Goal: Information Seeking & Learning: Find specific fact

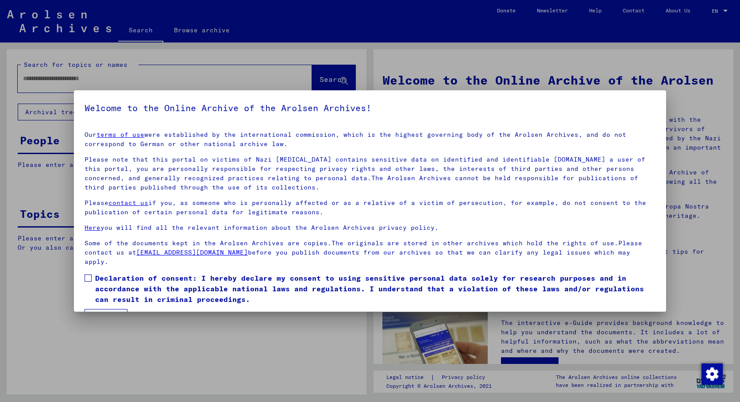
click at [88, 277] on span at bounding box center [88, 277] width 7 height 7
click at [96, 308] on mat-checkbox "Declaration of consent: I hereby declare my consent to using sensitive personal…" at bounding box center [370, 291] width 571 height 36
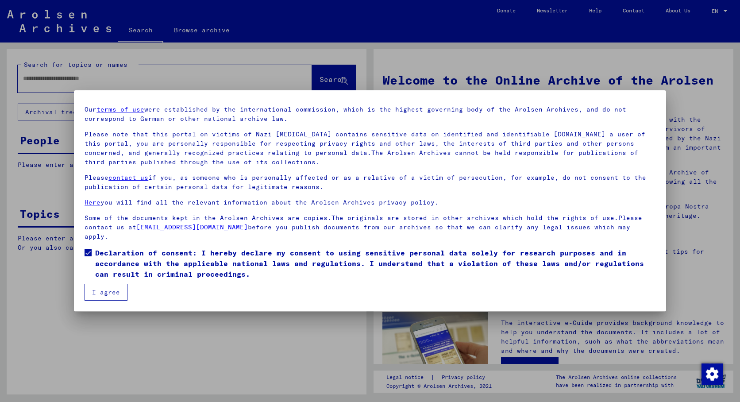
scroll to position [25, 0]
click at [104, 296] on button "I agree" at bounding box center [106, 292] width 43 height 17
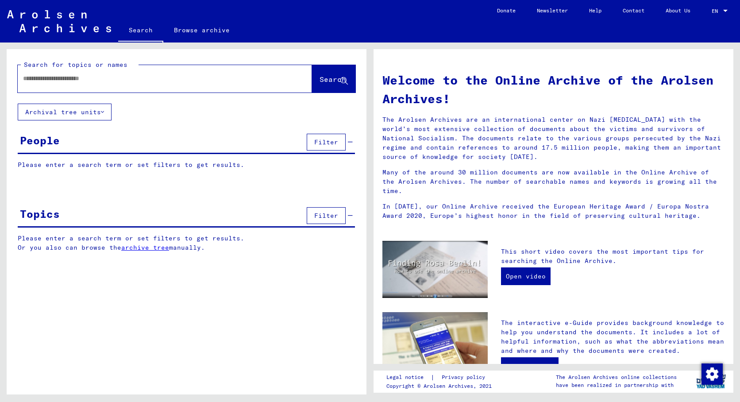
click at [142, 84] on div at bounding box center [152, 79] width 268 height 20
click at [138, 78] on input "text" at bounding box center [154, 78] width 262 height 9
type input "**********"
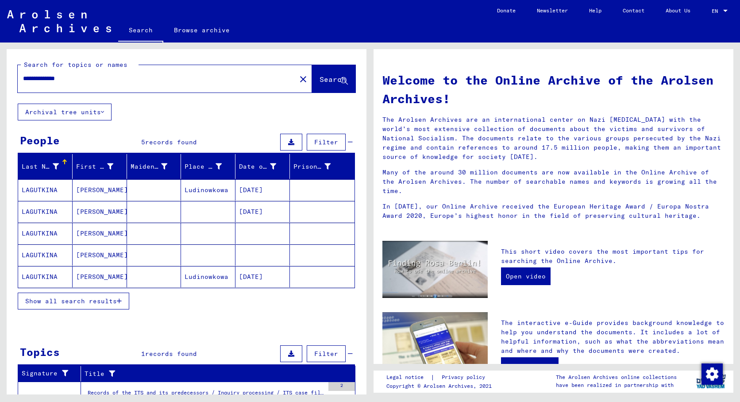
click at [265, 188] on mat-cell "[DATE]" at bounding box center [262, 189] width 54 height 21
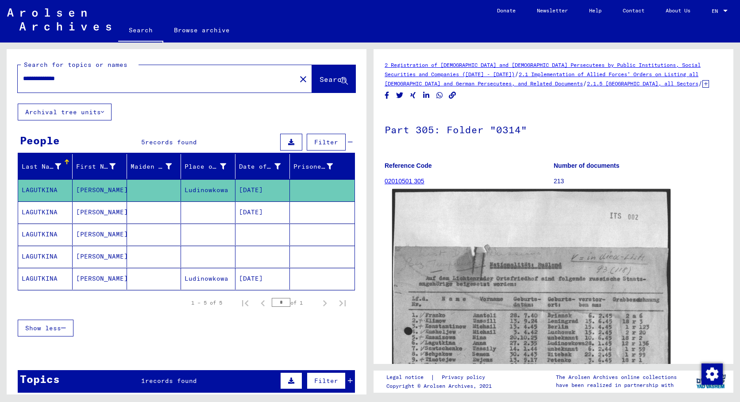
scroll to position [301, 0]
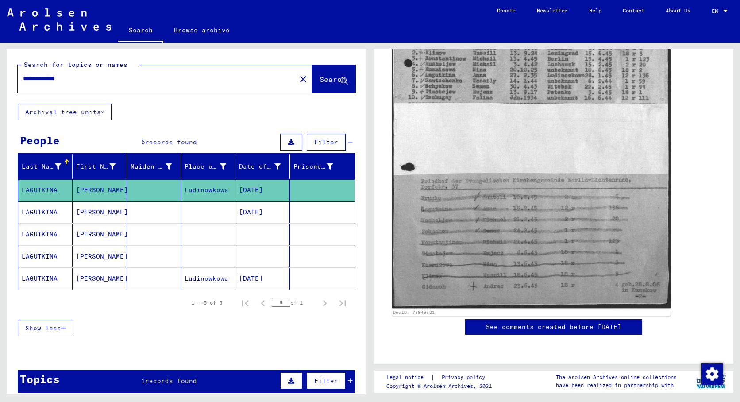
click at [509, 224] on img at bounding box center [531, 114] width 278 height 387
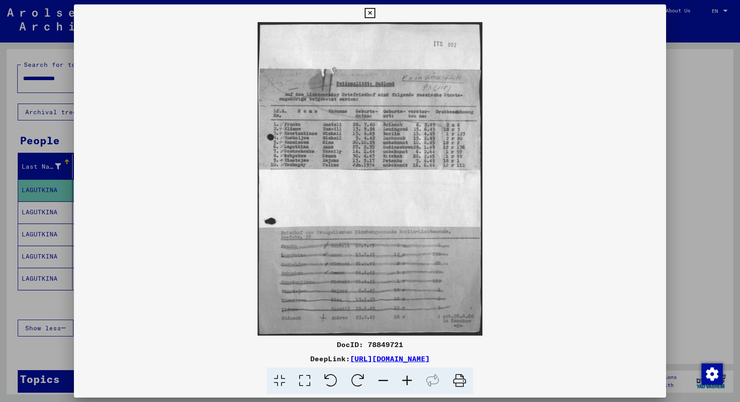
drag, startPoint x: 517, startPoint y: 360, endPoint x: 258, endPoint y: 361, distance: 258.9
click at [258, 361] on div "DeepLink: [URL][DOMAIN_NAME]" at bounding box center [370, 358] width 592 height 11
copy div "[URL][DOMAIN_NAME]"
click at [375, 11] on icon at bounding box center [370, 13] width 10 height 11
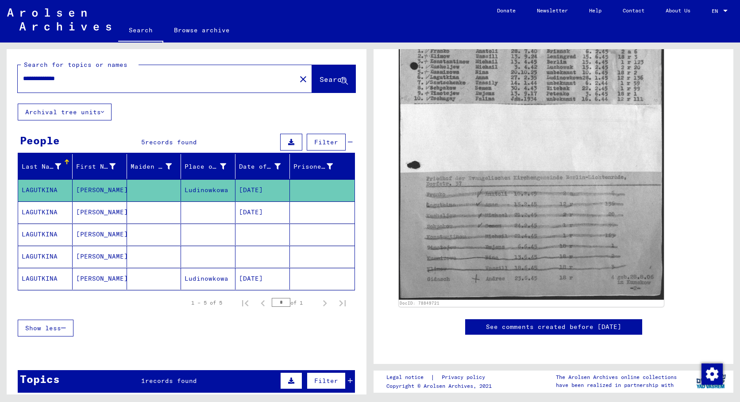
click at [258, 213] on mat-cell "[DATE]" at bounding box center [262, 212] width 54 height 22
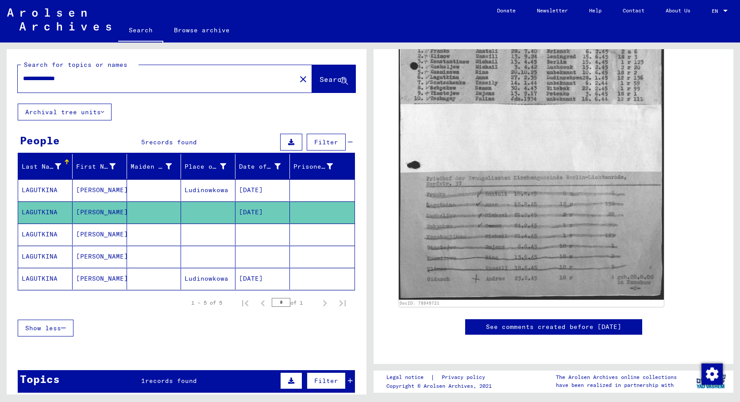
click at [263, 192] on mat-cell "[DATE]" at bounding box center [262, 190] width 54 height 22
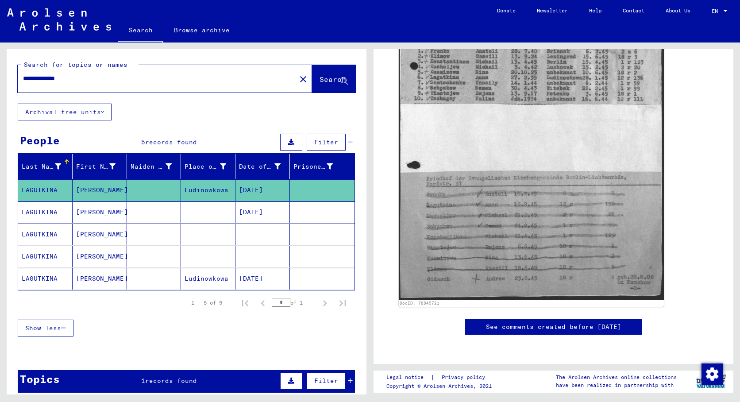
scroll to position [67, 0]
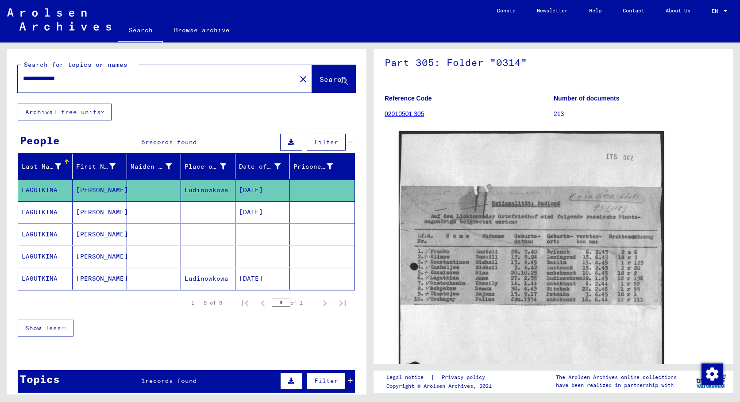
click at [258, 240] on mat-cell at bounding box center [262, 235] width 54 height 22
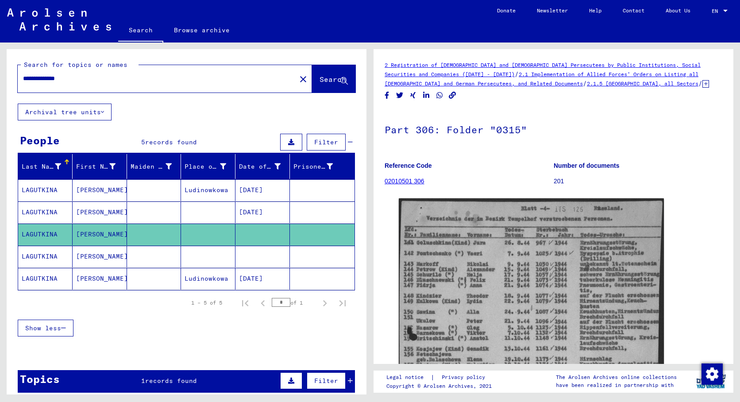
click at [263, 212] on mat-cell "[DATE]" at bounding box center [262, 212] width 54 height 22
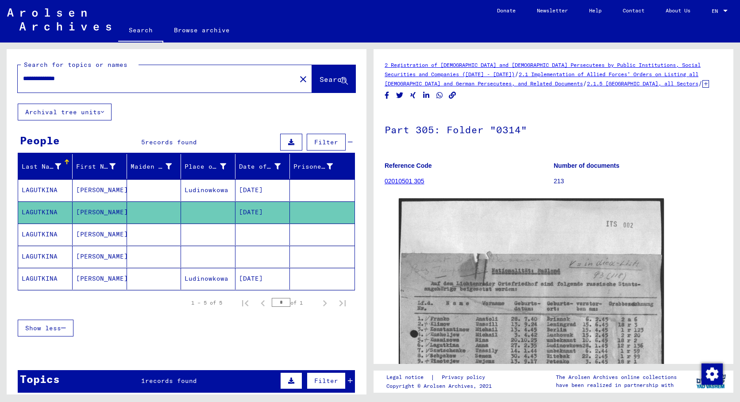
click at [276, 185] on mat-cell "[DATE]" at bounding box center [262, 190] width 54 height 22
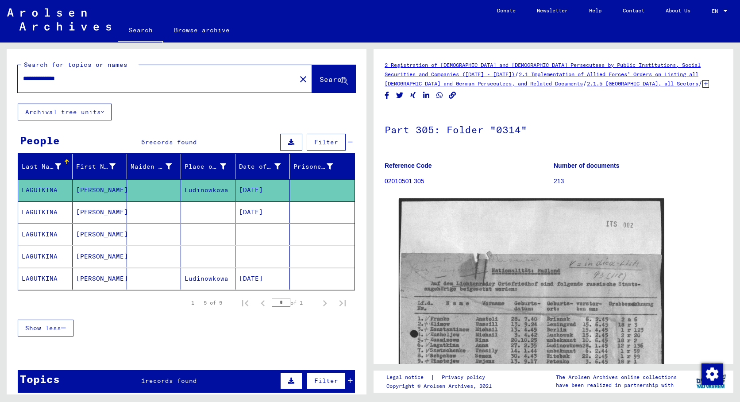
click at [265, 208] on mat-cell "[DATE]" at bounding box center [262, 212] width 54 height 22
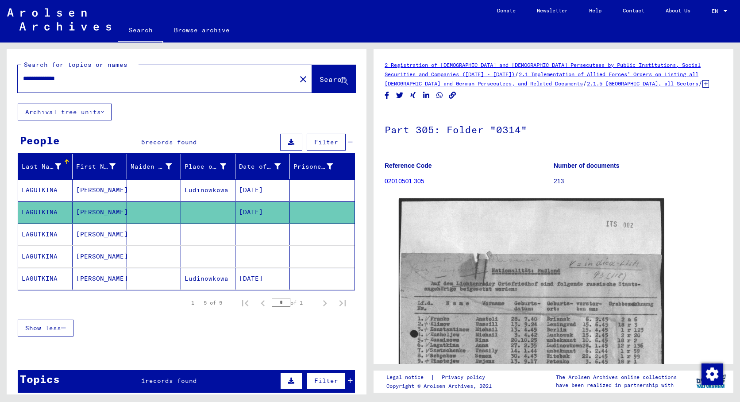
click at [257, 234] on mat-cell at bounding box center [262, 235] width 54 height 22
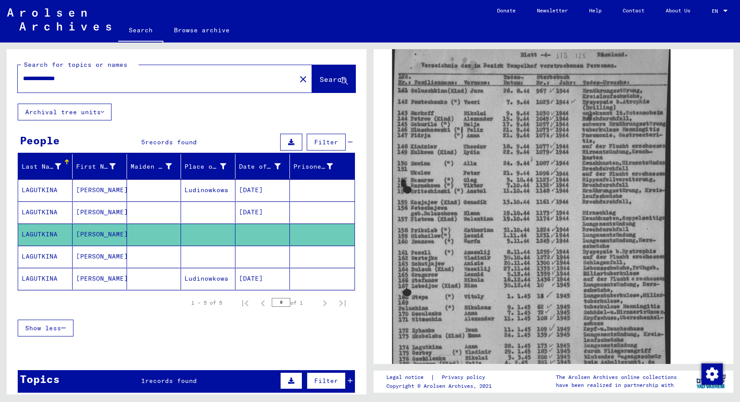
scroll to position [160, 0]
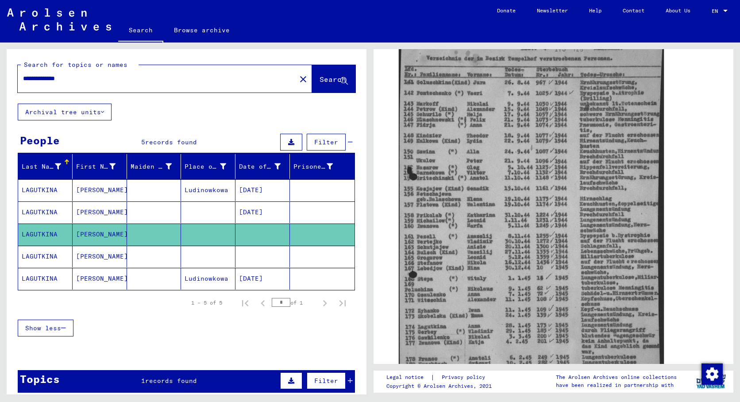
click at [277, 254] on mat-cell at bounding box center [262, 257] width 54 height 22
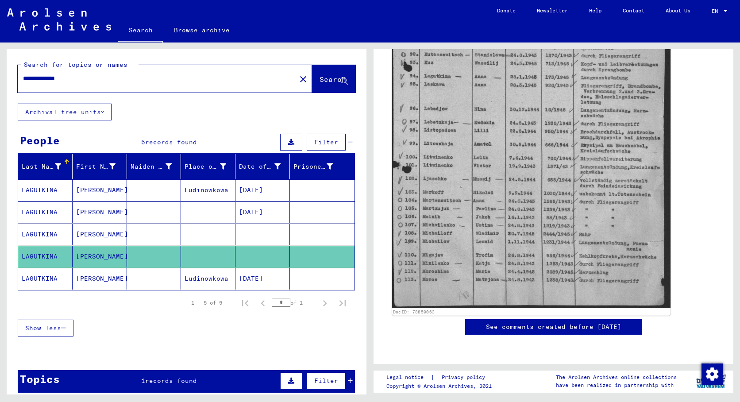
scroll to position [260, 0]
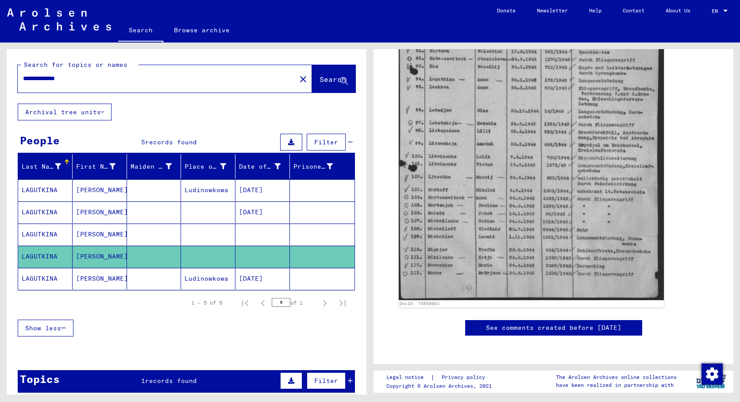
click at [260, 279] on mat-cell "[DATE]" at bounding box center [262, 279] width 54 height 22
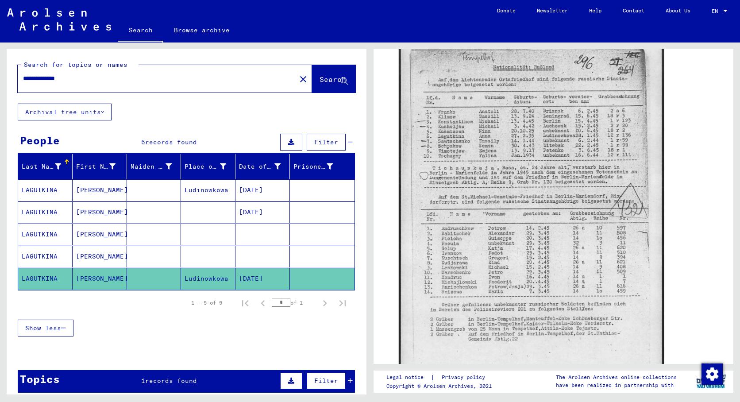
scroll to position [73, 0]
